Goal: Check status

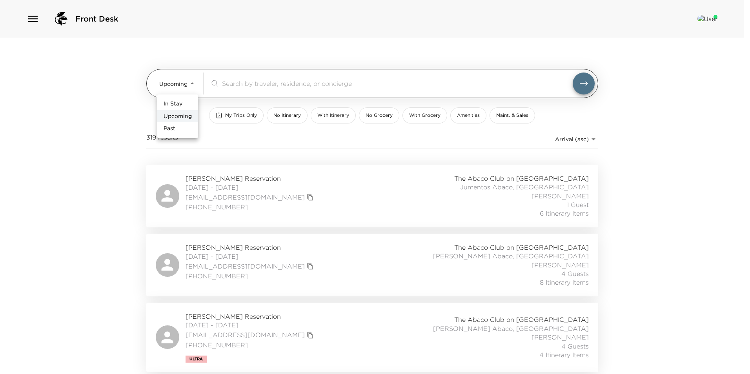
click at [189, 85] on body "Front Desk Upcoming Upcoming ​ My Trips Only No Itinerary With Itinerary No Gro…" at bounding box center [375, 187] width 750 height 374
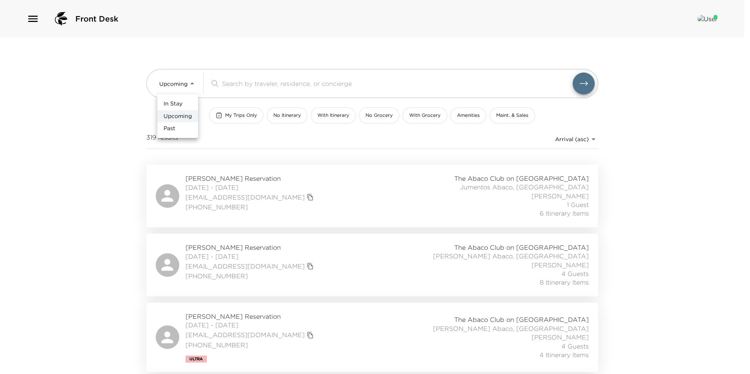
click at [186, 108] on li "In Stay" at bounding box center [177, 104] width 41 height 13
type input "In-Stay"
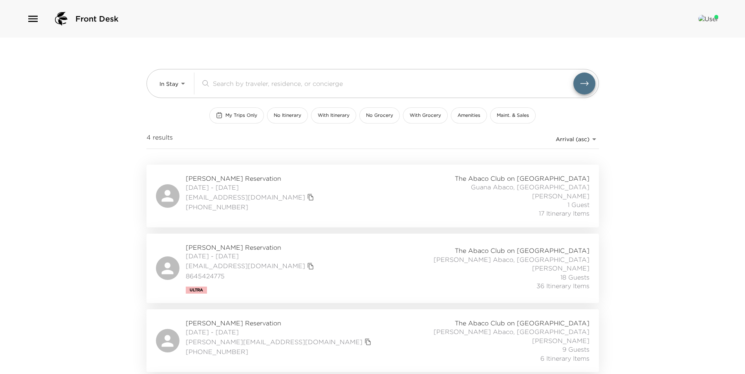
click at [305, 343] on div "Ryan Sampson Reservation 08/28/2025 - 09/01/2025 ryan@thedirtdog.com 813-417-59…" at bounding box center [372, 341] width 433 height 44
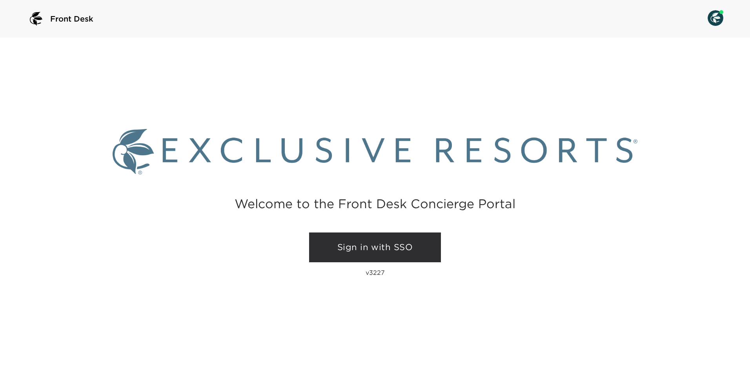
click at [415, 254] on link "Sign in with SSO" at bounding box center [375, 248] width 132 height 30
